Goal: Transaction & Acquisition: Purchase product/service

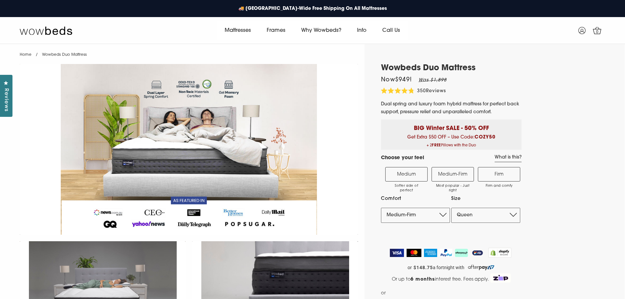
select select "Medium-Firm"
select select "Queen"
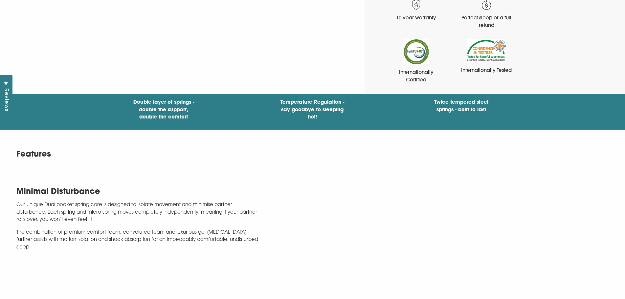
scroll to position [799, 0]
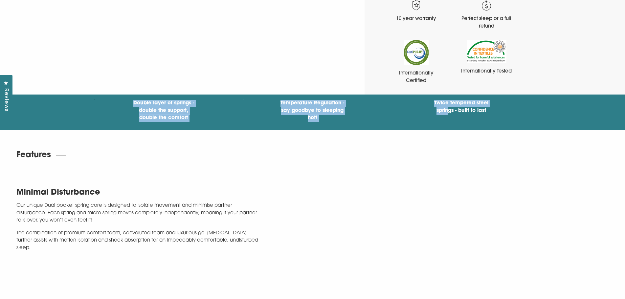
drag, startPoint x: 115, startPoint y: 104, endPoint x: 274, endPoint y: 112, distance: 158.6
click at [427, 117] on div "Double layer of springs - double the support, double the comfort Temperature Re…" at bounding box center [312, 111] width 473 height 23
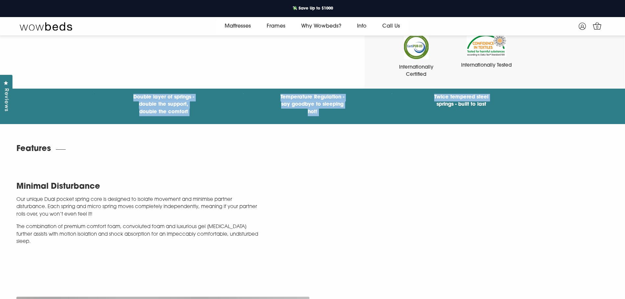
click at [132, 103] on h4 "Double layer of springs - double the support, double the comfort" at bounding box center [164, 105] width 66 height 22
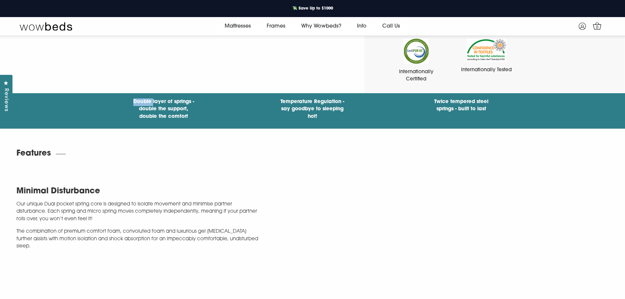
click at [132, 103] on h4 "Double layer of springs - double the support, double the comfort" at bounding box center [164, 110] width 66 height 22
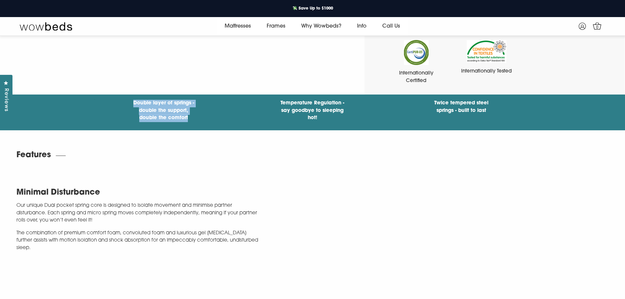
click at [132, 103] on h4 "Double layer of springs - double the support, double the comfort" at bounding box center [164, 111] width 66 height 22
click at [147, 107] on h4 "Double layer of springs - double the support, double the comfort" at bounding box center [164, 111] width 66 height 22
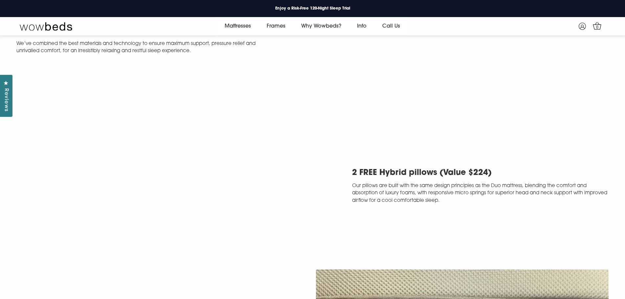
scroll to position [1777, 0]
